Goal: Task Accomplishment & Management: Manage account settings

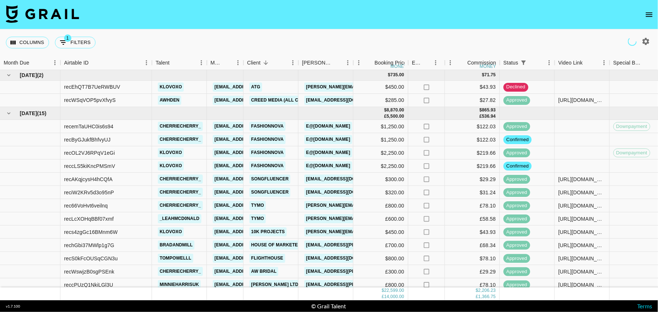
click at [651, 10] on icon "open drawer" at bounding box center [649, 14] width 9 height 9
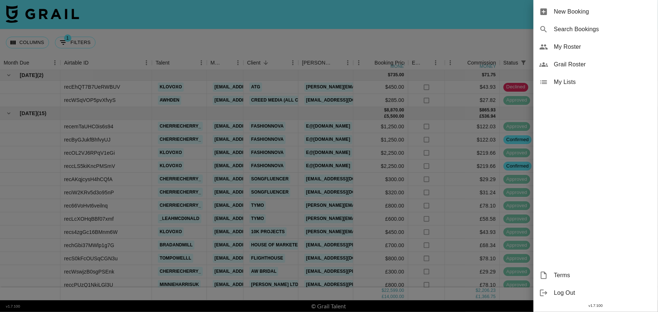
click at [583, 47] on span "My Roster" at bounding box center [603, 46] width 98 height 9
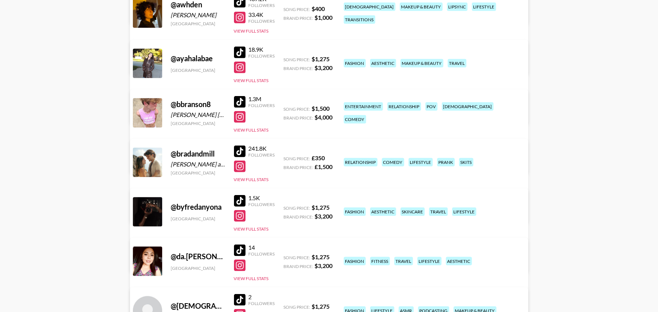
scroll to position [267, 0]
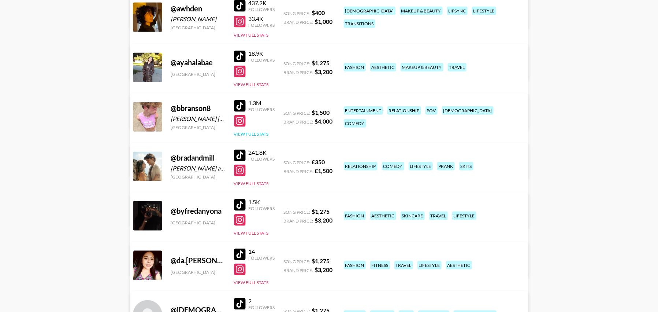
click at [248, 132] on button "View Full Stats" at bounding box center [251, 133] width 35 height 5
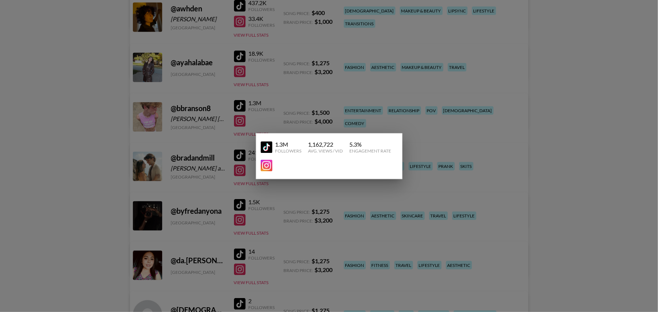
click at [442, 92] on div at bounding box center [329, 156] width 658 height 312
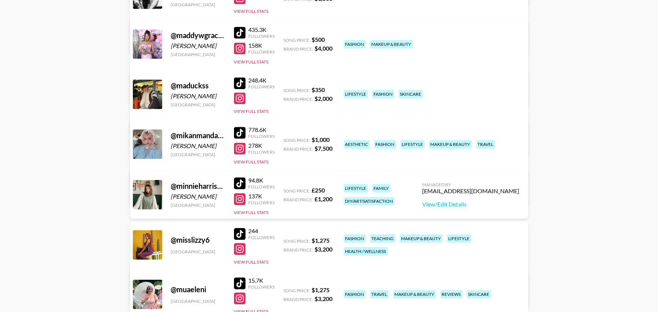
scroll to position [756, 0]
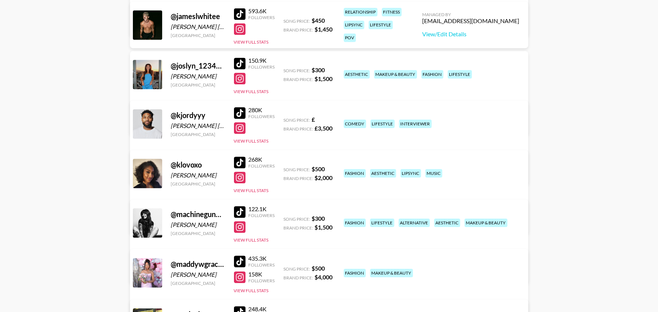
click at [261, 235] on div "122.1K Followers View Full Stats" at bounding box center [254, 222] width 41 height 41
click at [256, 243] on div "@ machinegunkaela [PERSON_NAME] [GEOGRAPHIC_DATA] 122.1K Followers View Full St…" at bounding box center [329, 241] width 398 height 84
click at [248, 237] on button "View Full Stats" at bounding box center [251, 239] width 35 height 5
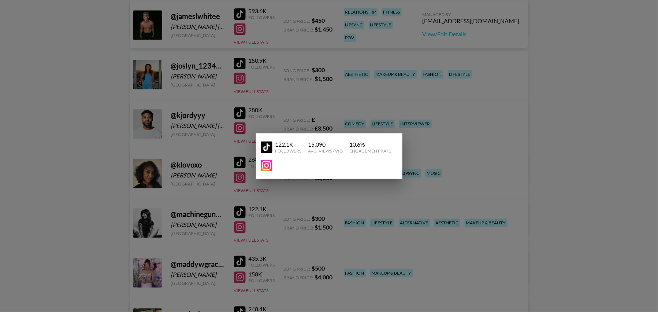
click at [433, 127] on div at bounding box center [329, 156] width 658 height 312
